Goal: Communication & Community: Ask a question

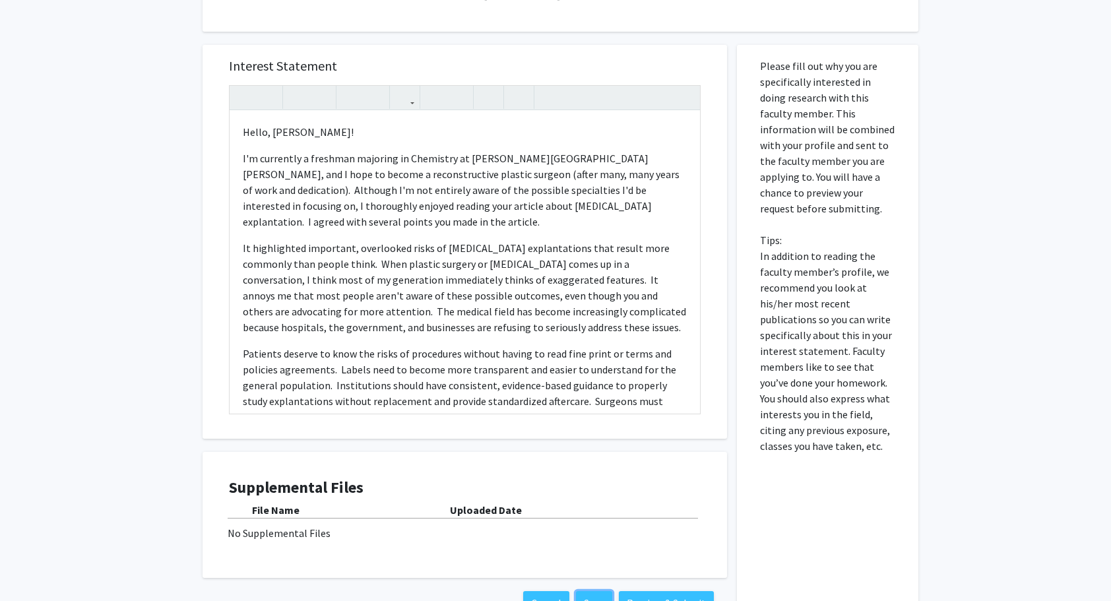
scroll to position [483, 0]
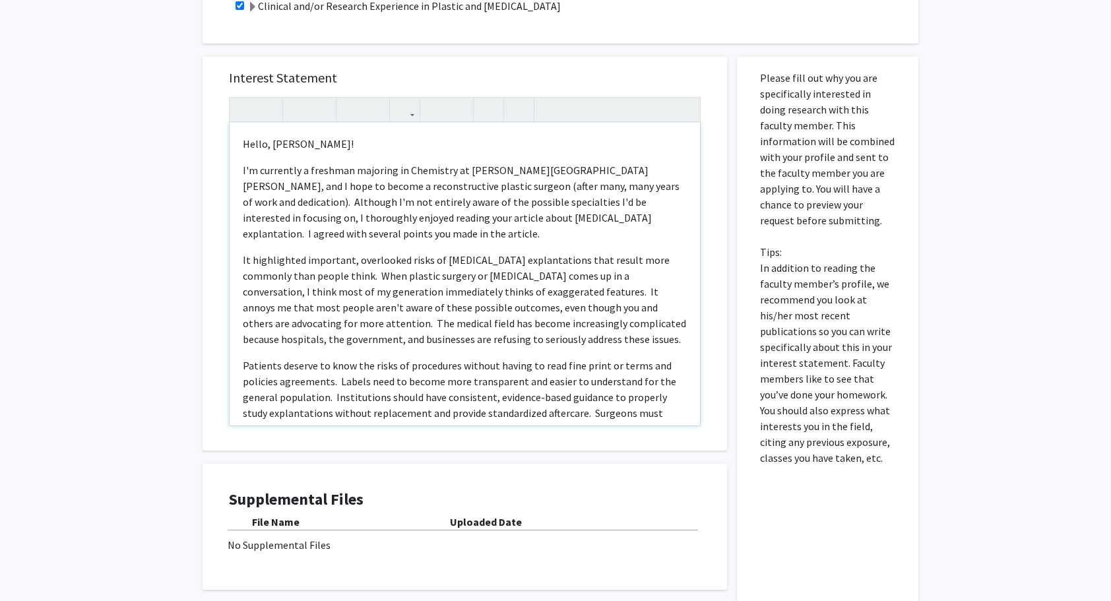
click at [240, 160] on div "Hello, [PERSON_NAME]! I'm currently a freshman majoring in Chemistry at [PERSON…" at bounding box center [465, 274] width 471 height 303
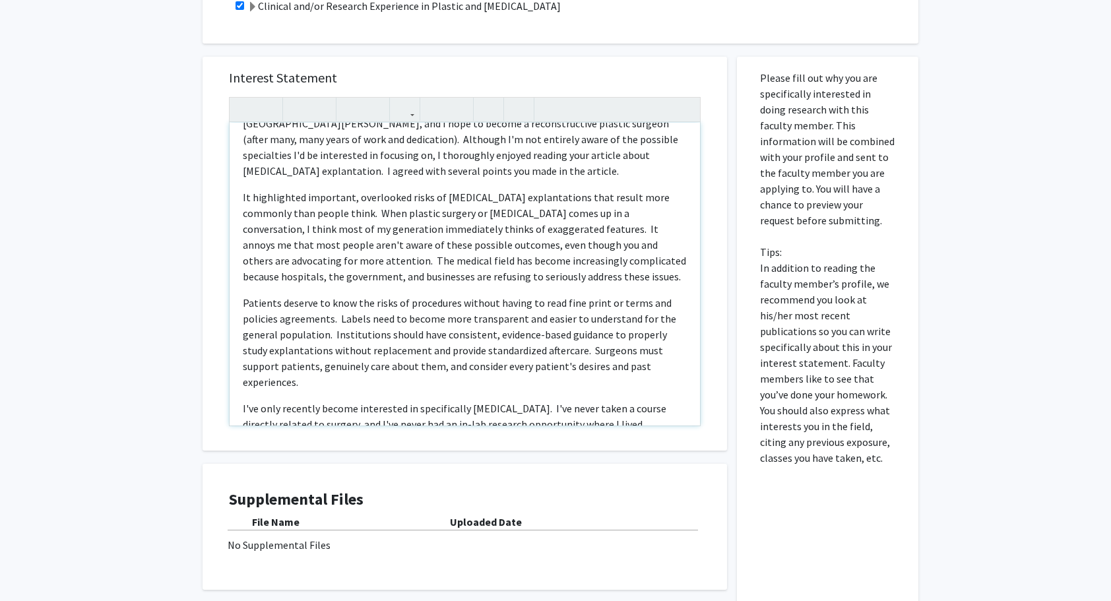
scroll to position [69, 0]
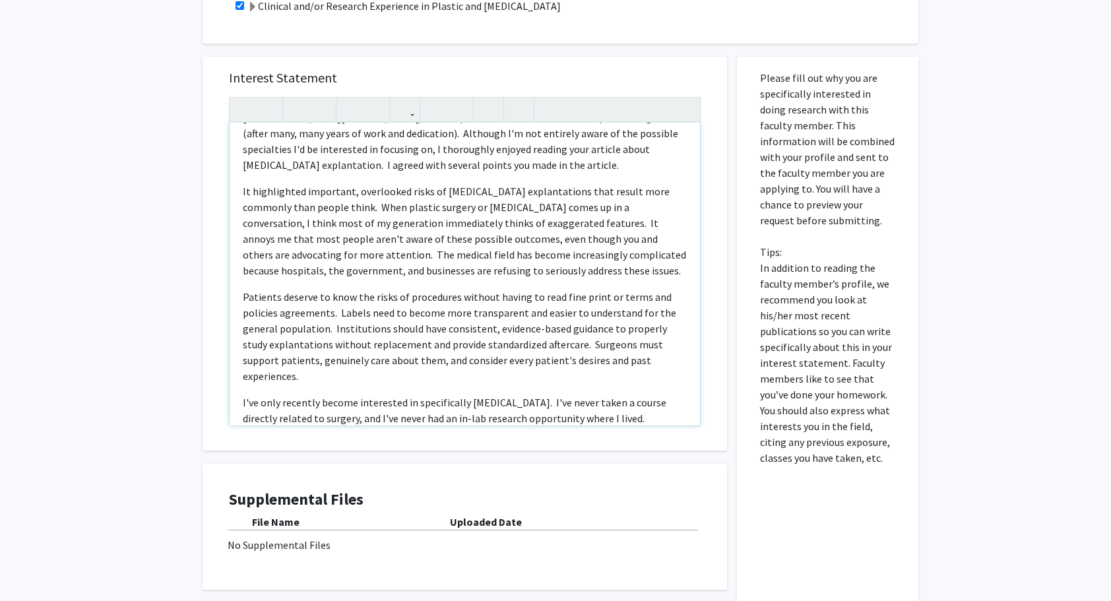
click at [570, 133] on p "I hope you are doing well. I'm currently a freshman majoring in Chemistry at [P…" at bounding box center [465, 133] width 444 height 79
click at [339, 297] on p "Patients deserve to know the risks of procedures without having to read fine pr…" at bounding box center [465, 336] width 444 height 95
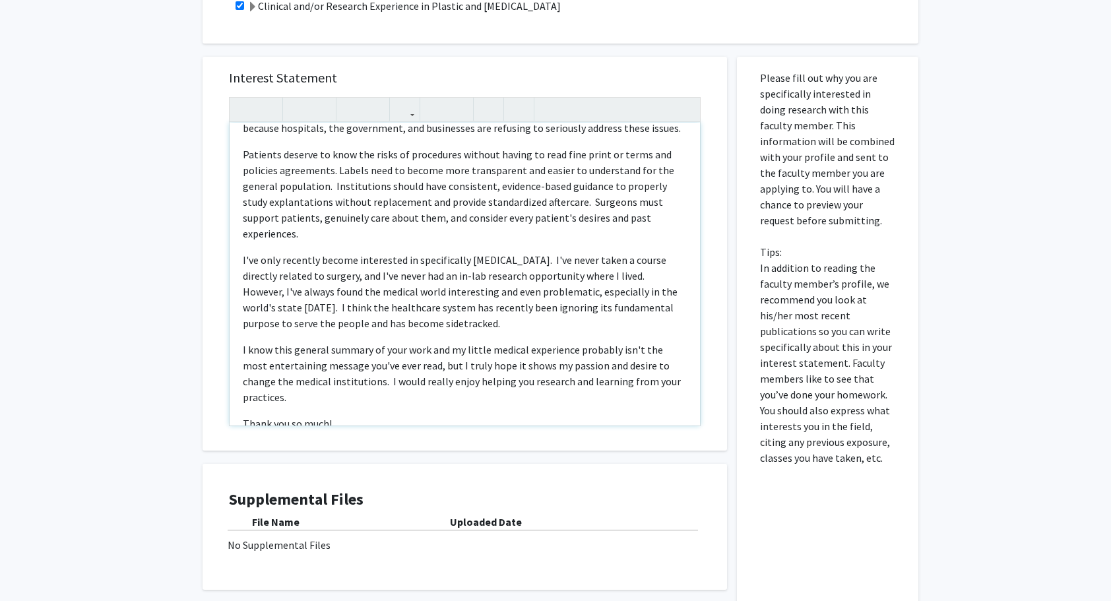
scroll to position [230, 0]
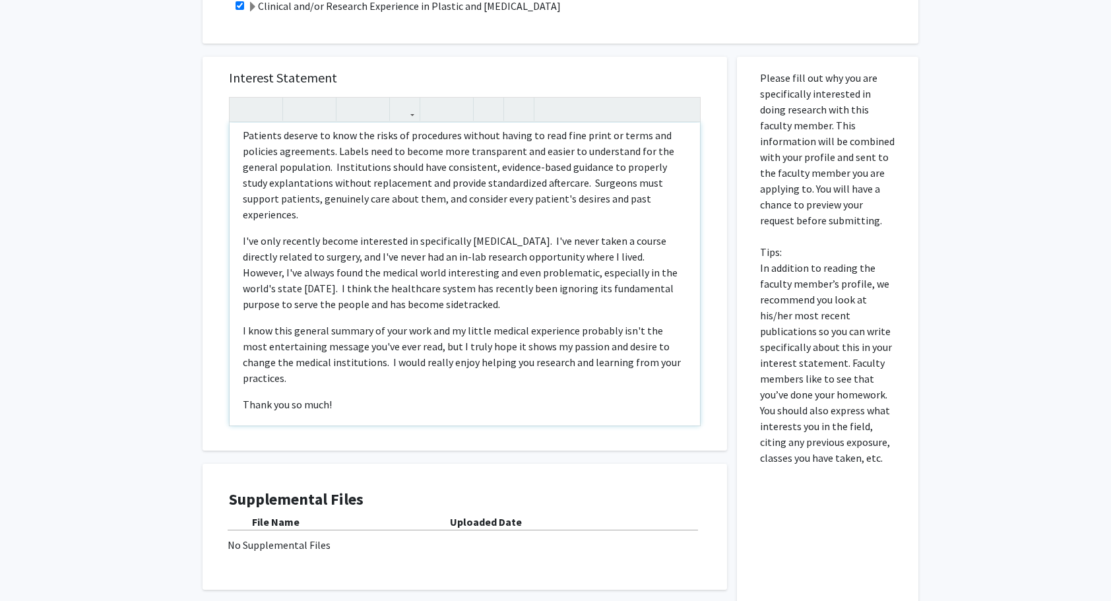
click at [351, 344] on span "I know this general summary of your work and my little medical experience proba…" at bounding box center [462, 354] width 438 height 61
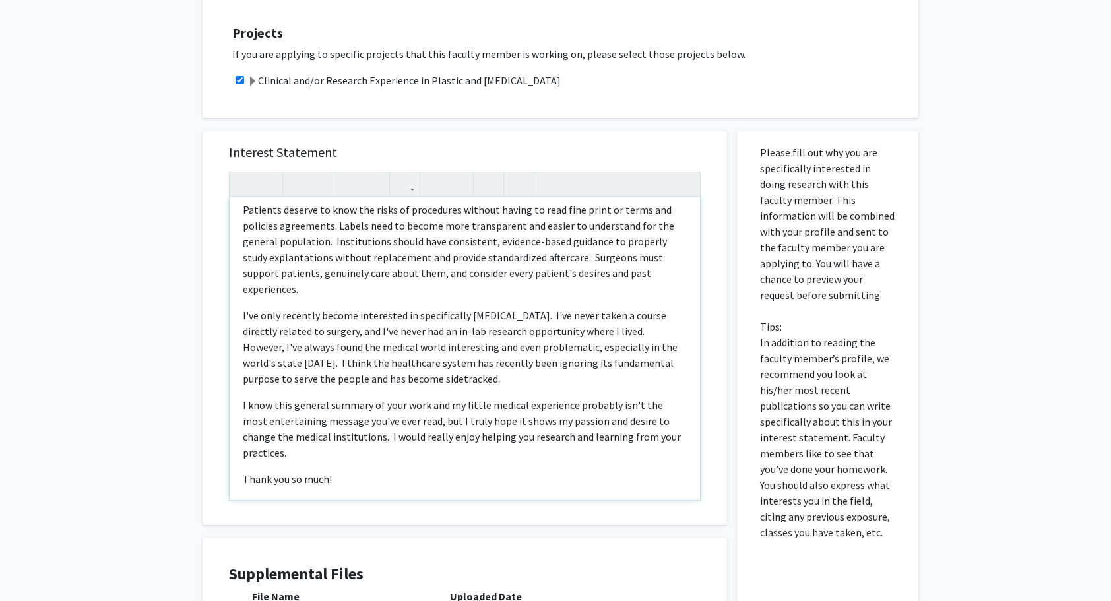
scroll to position [409, 0]
click at [384, 438] on p "I know this general summary of your work and my little medical experience proba…" at bounding box center [465, 428] width 444 height 63
click at [354, 418] on span "I know this general summary of your work and my little medical experience proba…" at bounding box center [462, 428] width 438 height 61
click at [332, 432] on p "I know this general summary of your work and my little medical experience proba…" at bounding box center [465, 428] width 444 height 63
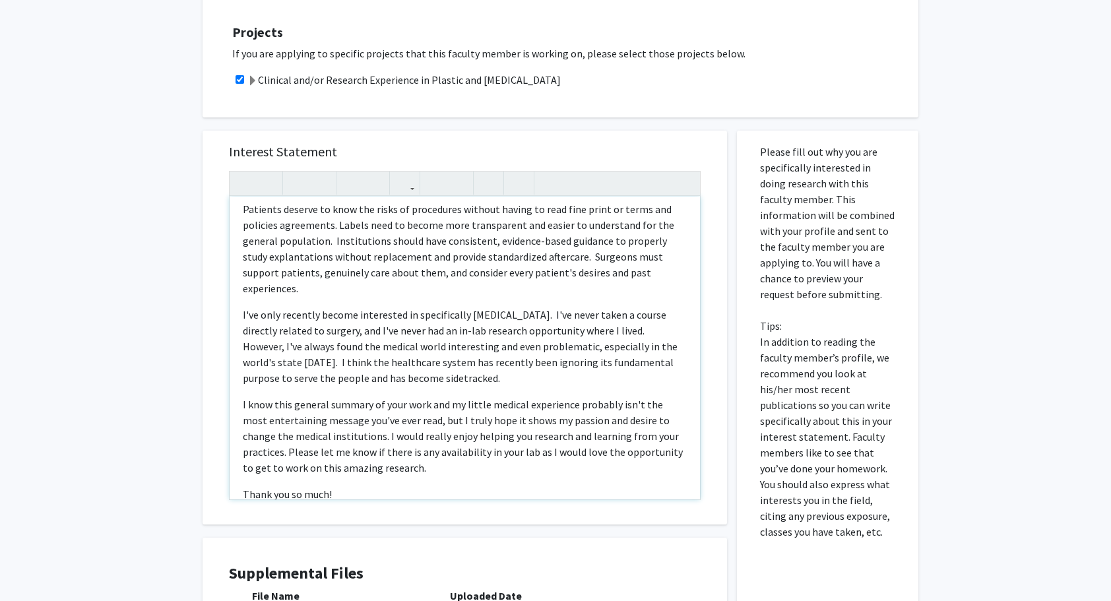
scroll to position [246, 0]
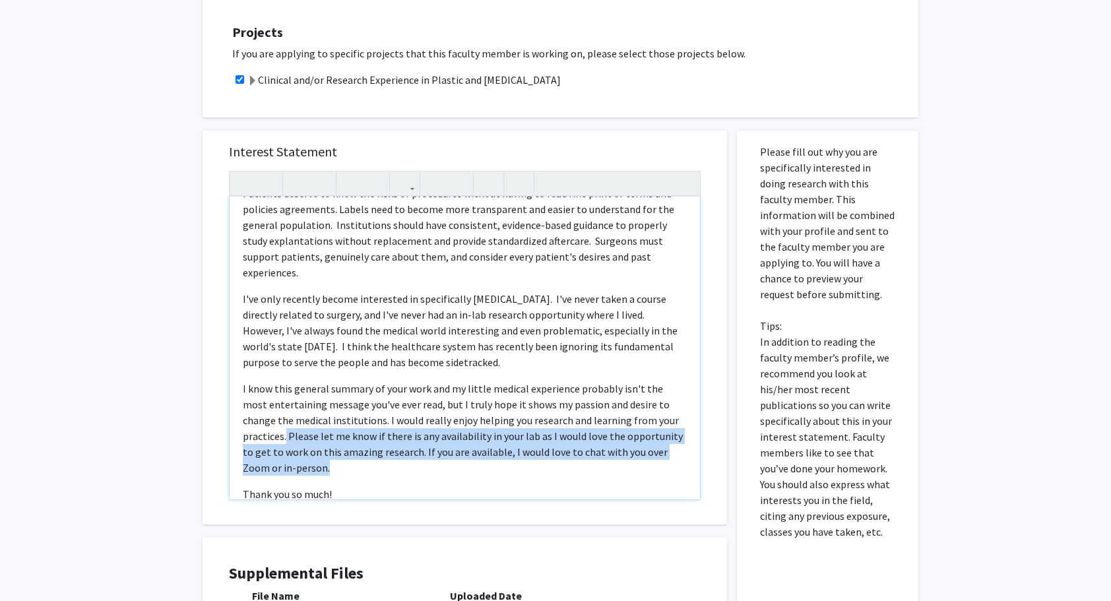
drag, startPoint x: 285, startPoint y: 421, endPoint x: 357, endPoint y: 452, distance: 78.3
click at [357, 452] on p "I know this general summary of your work and my little medical experience proba…" at bounding box center [465, 428] width 444 height 95
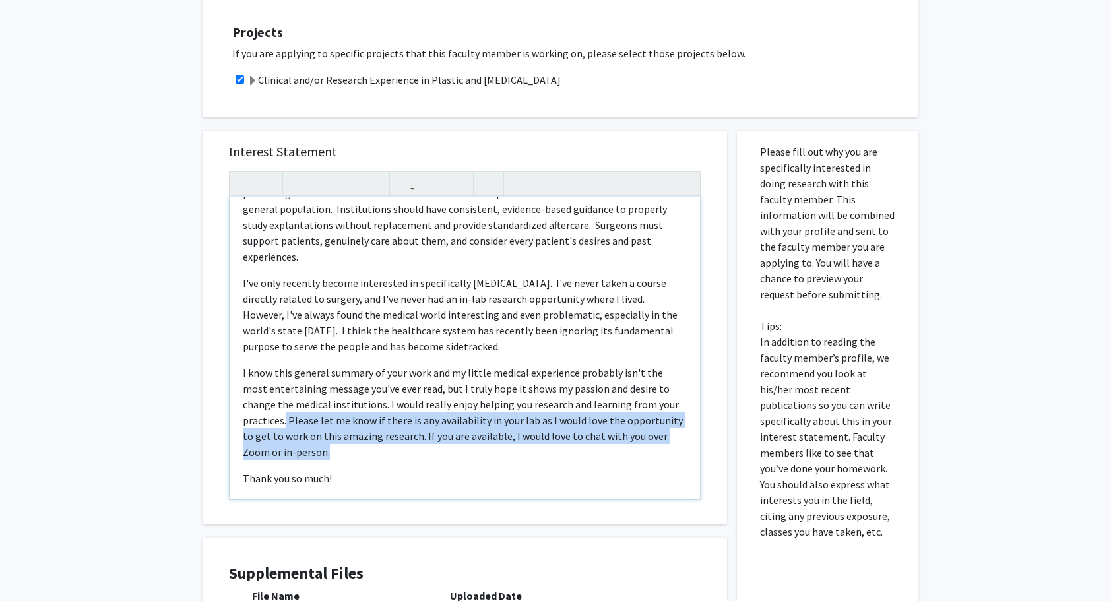
click at [354, 434] on p "I know this general summary of your work and my little medical experience proba…" at bounding box center [465, 412] width 444 height 95
drag, startPoint x: 287, startPoint y: 404, endPoint x: 328, endPoint y: 430, distance: 48.7
click at [328, 430] on p "I know this general summary of your work and my little medical experience proba…" at bounding box center [465, 412] width 444 height 95
copy span "Please let me know if there is any availability in your lab as I would love the…"
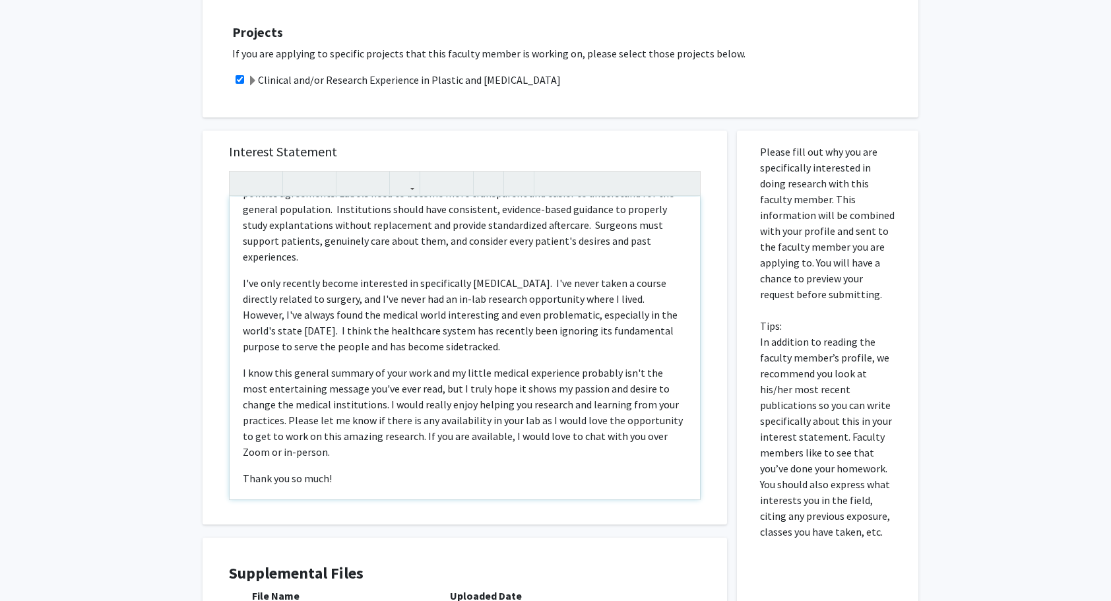
scroll to position [230, 0]
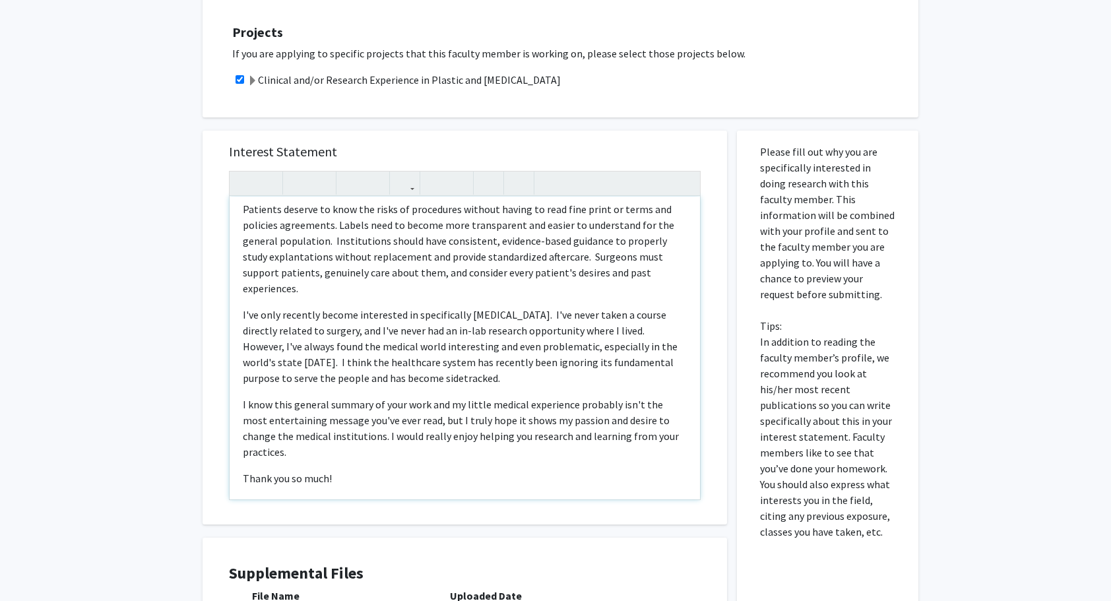
click at [240, 465] on div "Hello, [PERSON_NAME]! I hope you are doing well. I'm currently a freshman major…" at bounding box center [465, 348] width 471 height 303
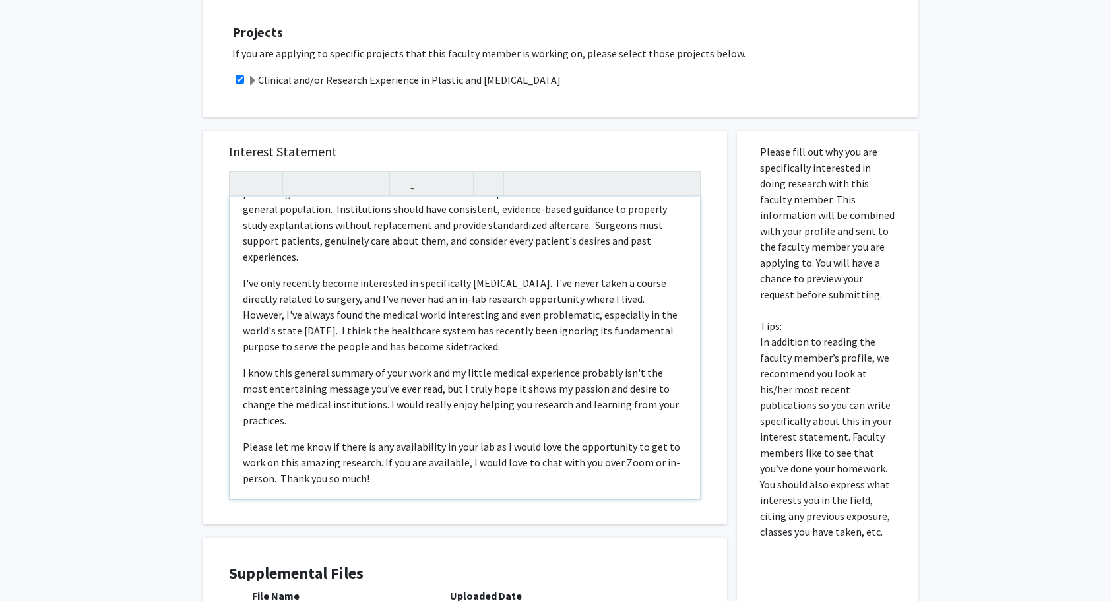
click at [381, 443] on span "Please let me know if there is any availability in your lab as I would love the…" at bounding box center [462, 462] width 438 height 45
click at [500, 440] on span "Please let me know if there is any availability in your lab, as I would love th…" at bounding box center [463, 462] width 440 height 45
click at [532, 462] on p "Please let me know if there is any availability in your lab--I would love the o…" at bounding box center [465, 463] width 444 height 48
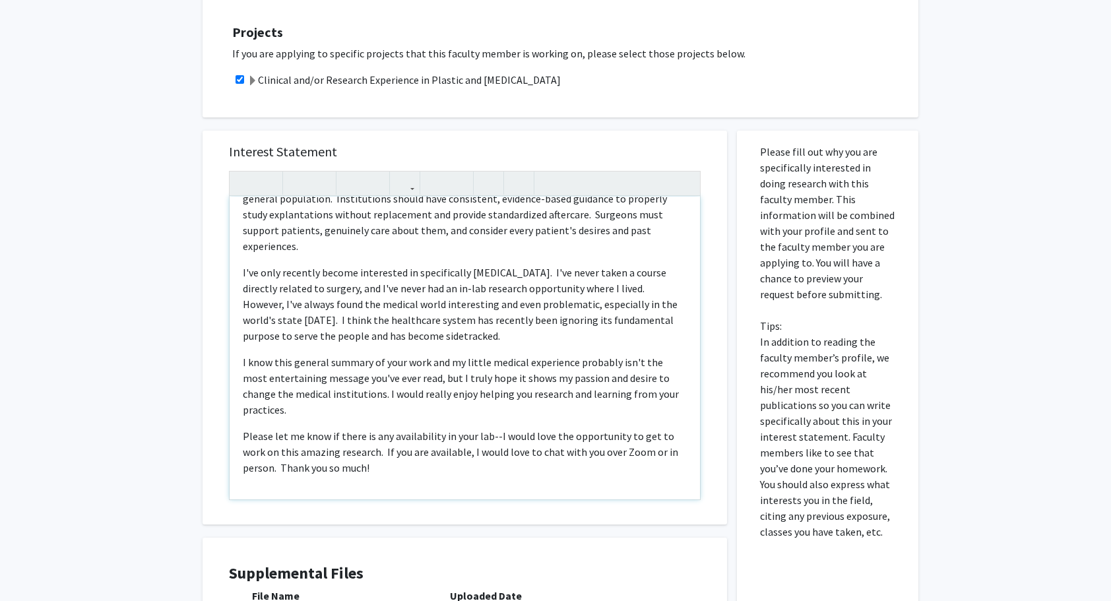
click at [493, 430] on span "Please let me know if there is any availability in your lab--I would love the o…" at bounding box center [461, 452] width 436 height 45
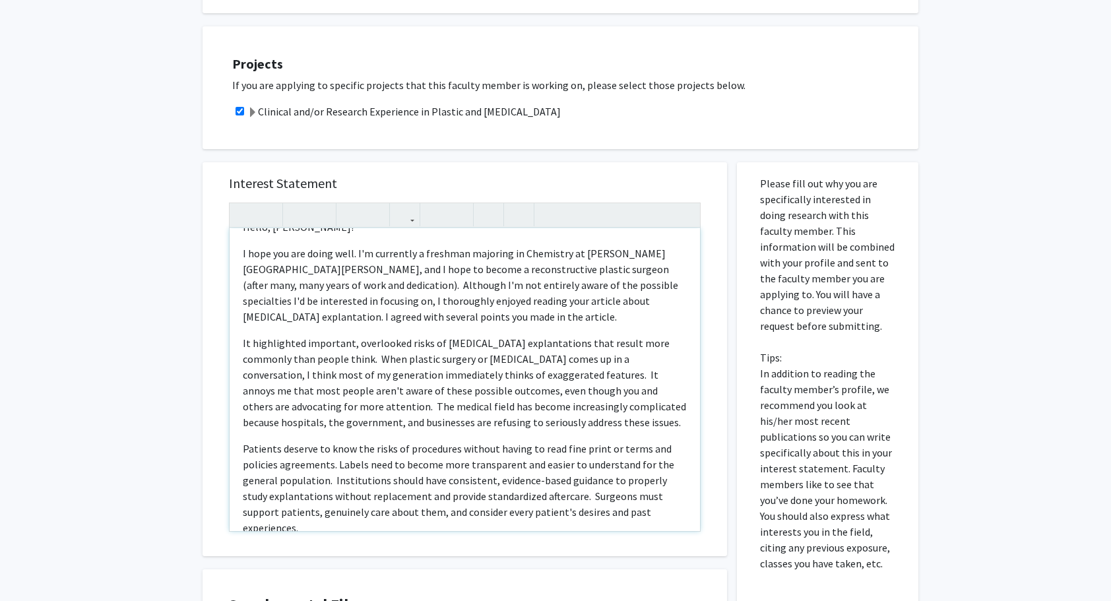
scroll to position [0, 0]
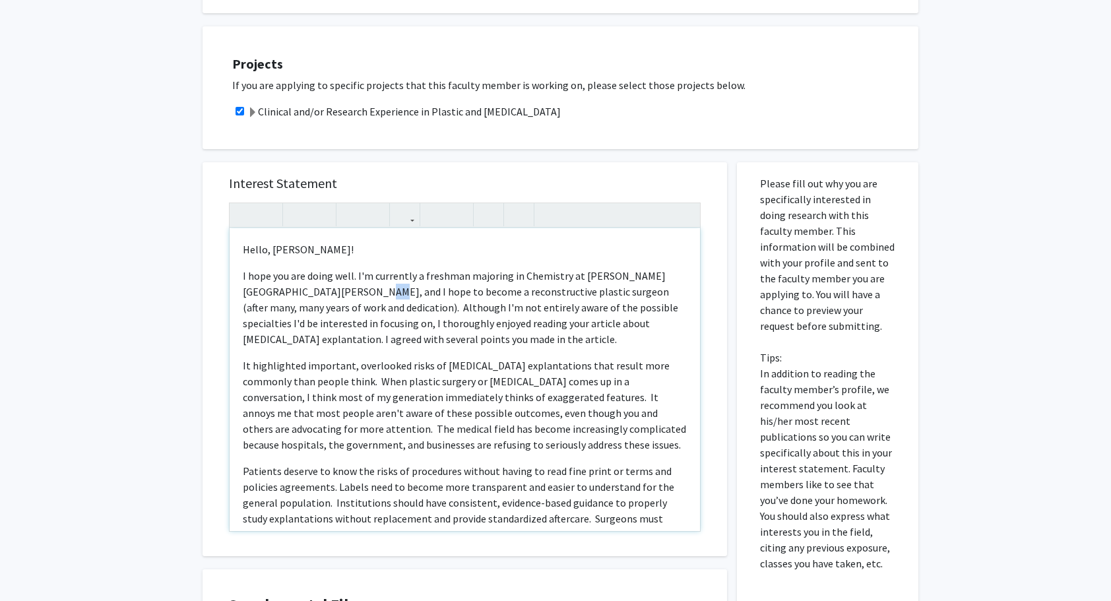
drag, startPoint x: 357, startPoint y: 262, endPoint x: 336, endPoint y: 273, distance: 23.9
click at [336, 273] on p "I hope you are doing well. I'm currently a freshman majoring in Chemistry at [P…" at bounding box center [465, 307] width 444 height 79
click at [356, 268] on p "I hope you are doing well. I'm currently a freshman majoring in Chemistry at [P…" at bounding box center [465, 307] width 444 height 79
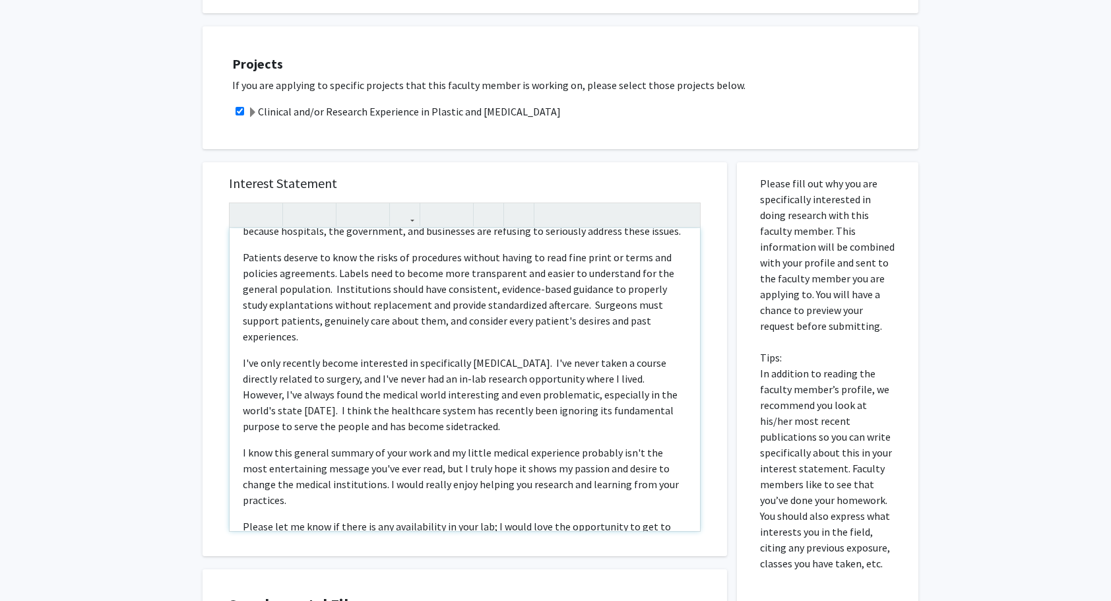
scroll to position [273, 0]
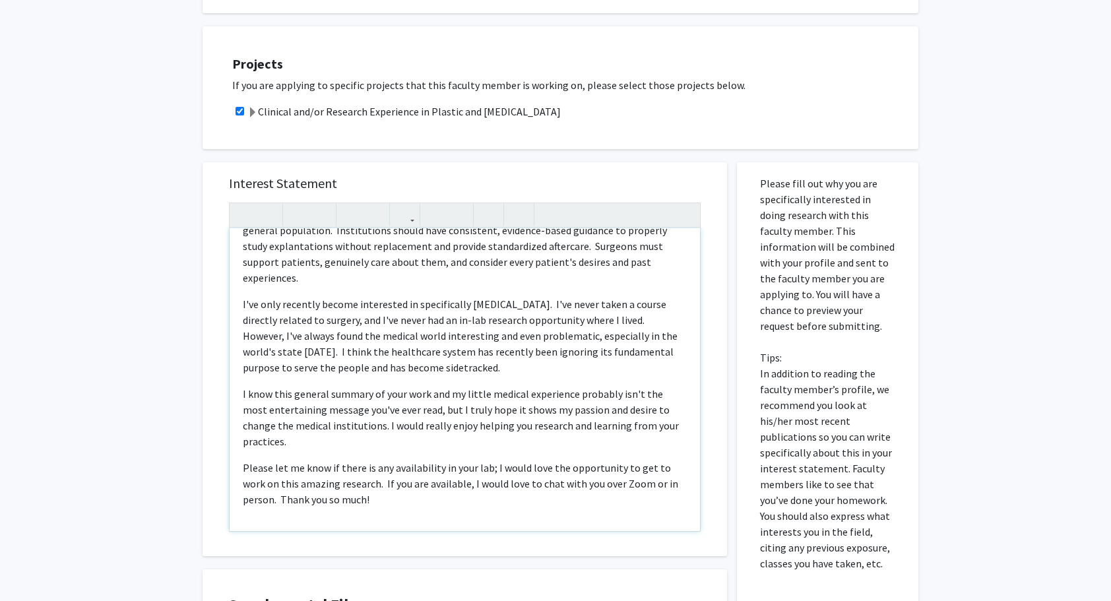
drag, startPoint x: 389, startPoint y: 480, endPoint x: 213, endPoint y: 377, distance: 203.8
click at [213, 377] on div "Interest Statement Hello, [PERSON_NAME]! I hope you are doing well. I'm current…" at bounding box center [465, 359] width 525 height 394
click at [302, 204] on icon "button" at bounding box center [297, 215] width 11 height 22
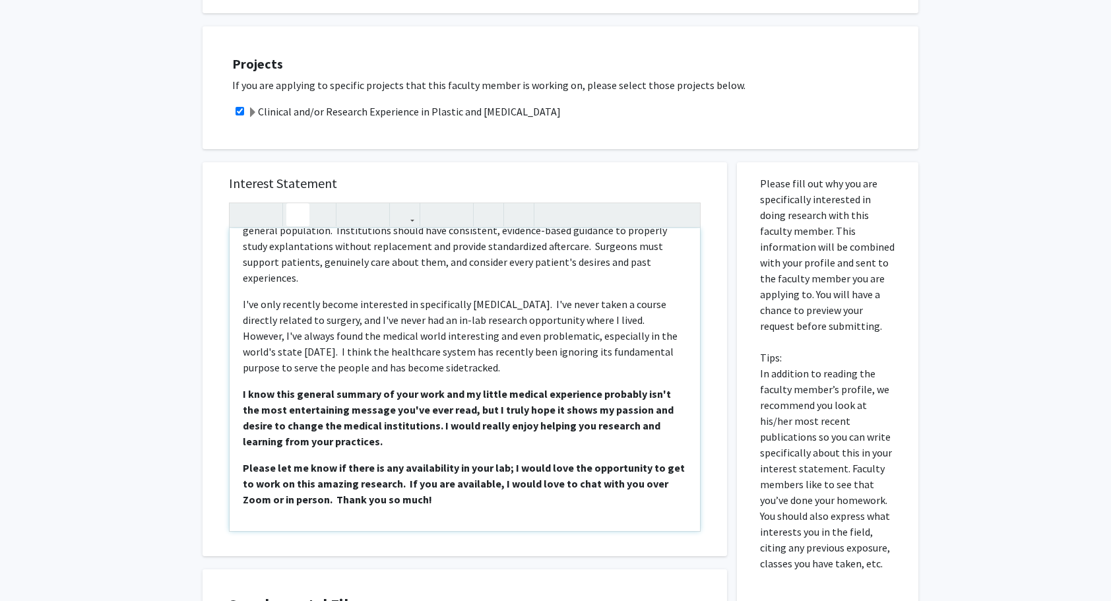
click at [322, 296] on p "I've only recently become interested in specifically [MEDICAL_DATA]. I've never…" at bounding box center [465, 335] width 444 height 79
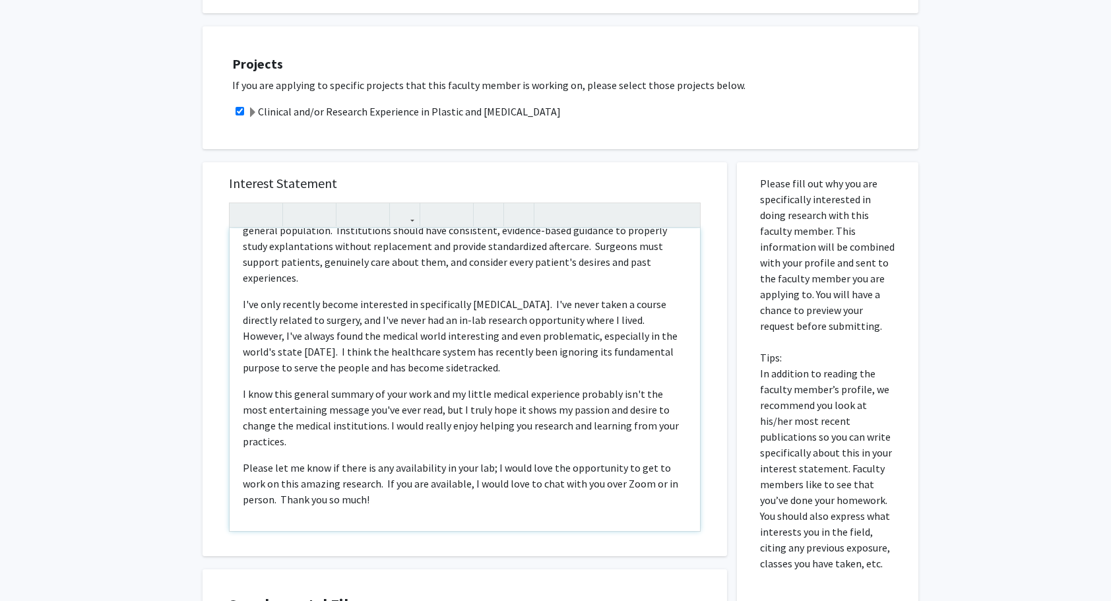
click at [288, 301] on p "I've only recently become interested in specifically [MEDICAL_DATA]. I've never…" at bounding box center [465, 335] width 444 height 79
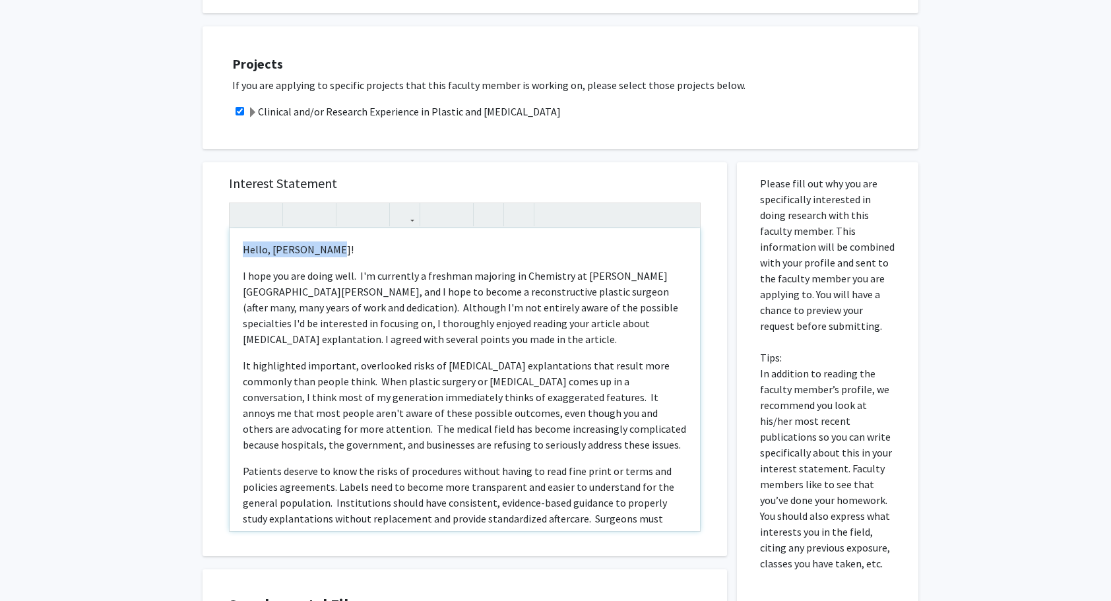
drag, startPoint x: 337, startPoint y: 236, endPoint x: 245, endPoint y: 235, distance: 91.1
click at [245, 242] on p "Hello, [PERSON_NAME]!" at bounding box center [465, 250] width 444 height 16
type textarea "<p><strong>Hello, [PERSON_NAME]!</strong></p><p>I hope you are doing well.&nbsp…"
click at [294, 204] on icon "button" at bounding box center [297, 215] width 11 height 22
click at [372, 244] on div "Hello, [PERSON_NAME]! I hope you are doing well. I'm currently a freshman major…" at bounding box center [465, 379] width 471 height 303
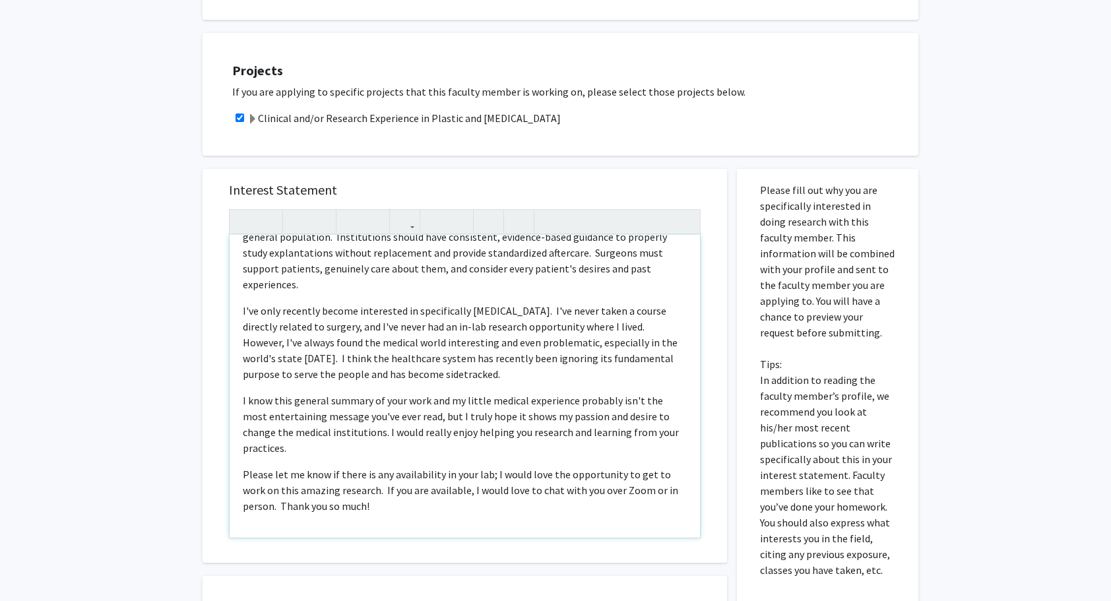
scroll to position [575, 0]
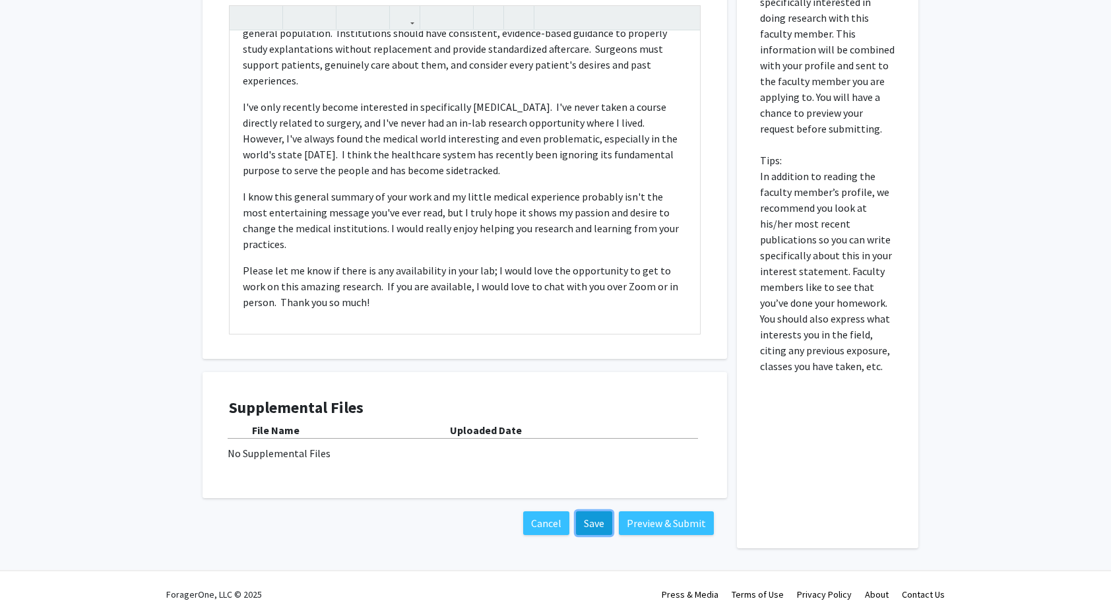
click at [596, 511] on button "Save" at bounding box center [594, 523] width 36 height 24
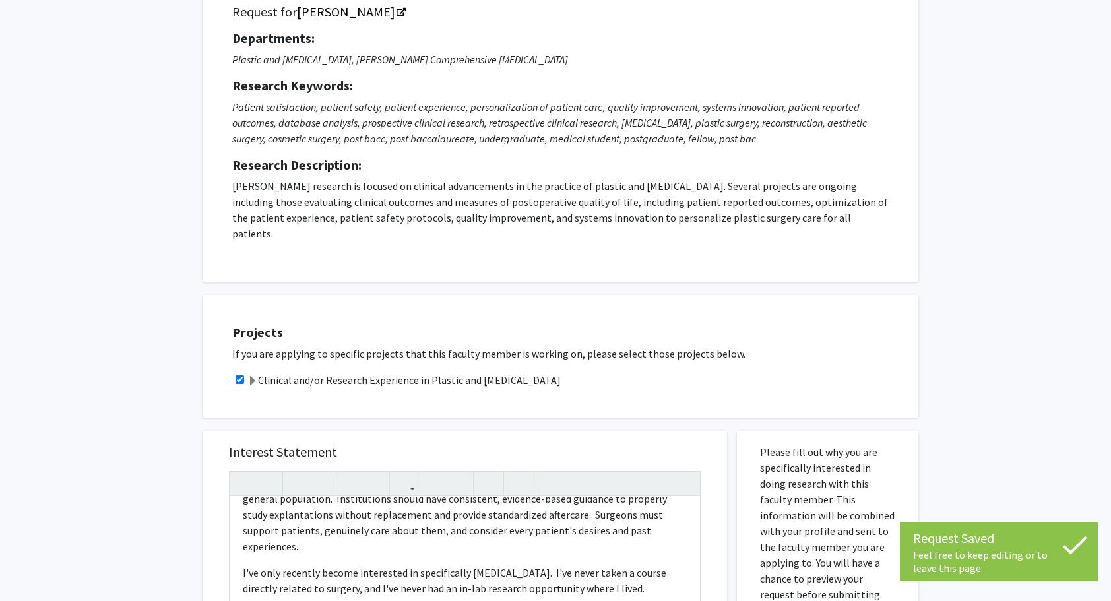
scroll to position [0, 0]
